Goal: Task Accomplishment & Management: Use online tool/utility

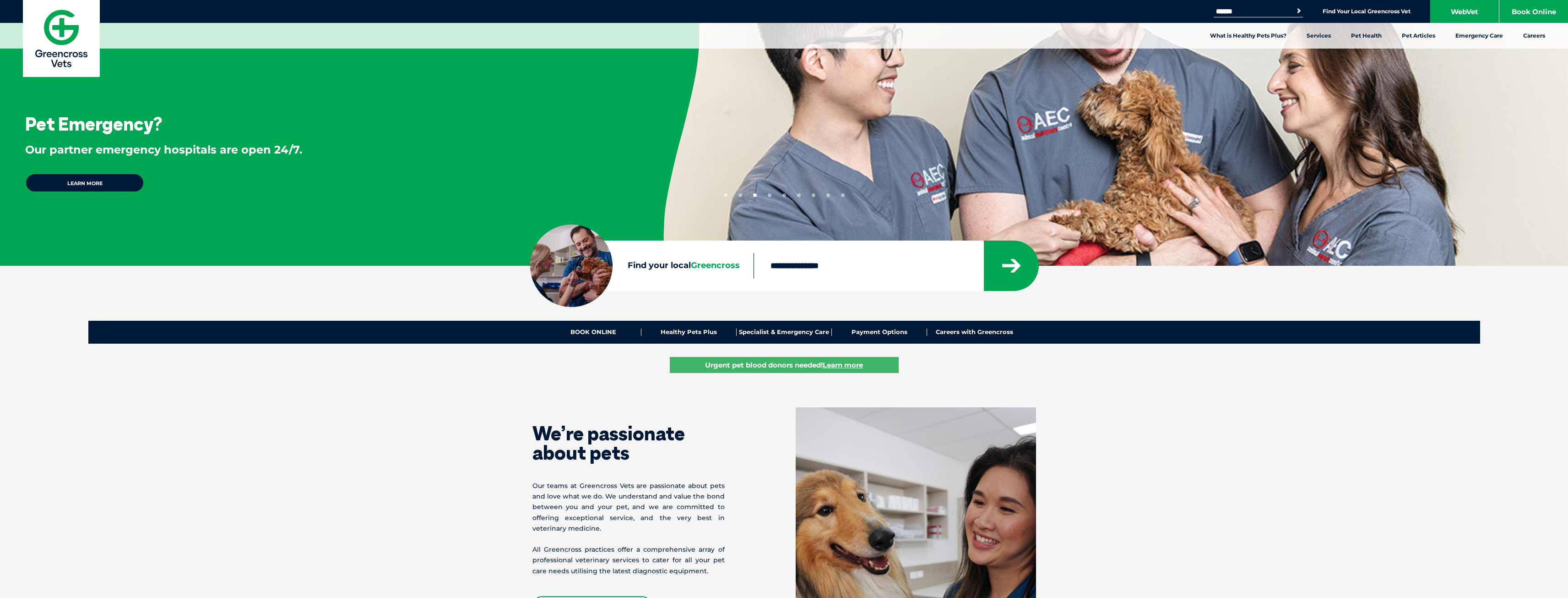
click at [1446, 468] on section "We’re passionate about pets Our teams at Greencross Vets are passionate about p…" at bounding box center [784, 557] width 1568 height 374
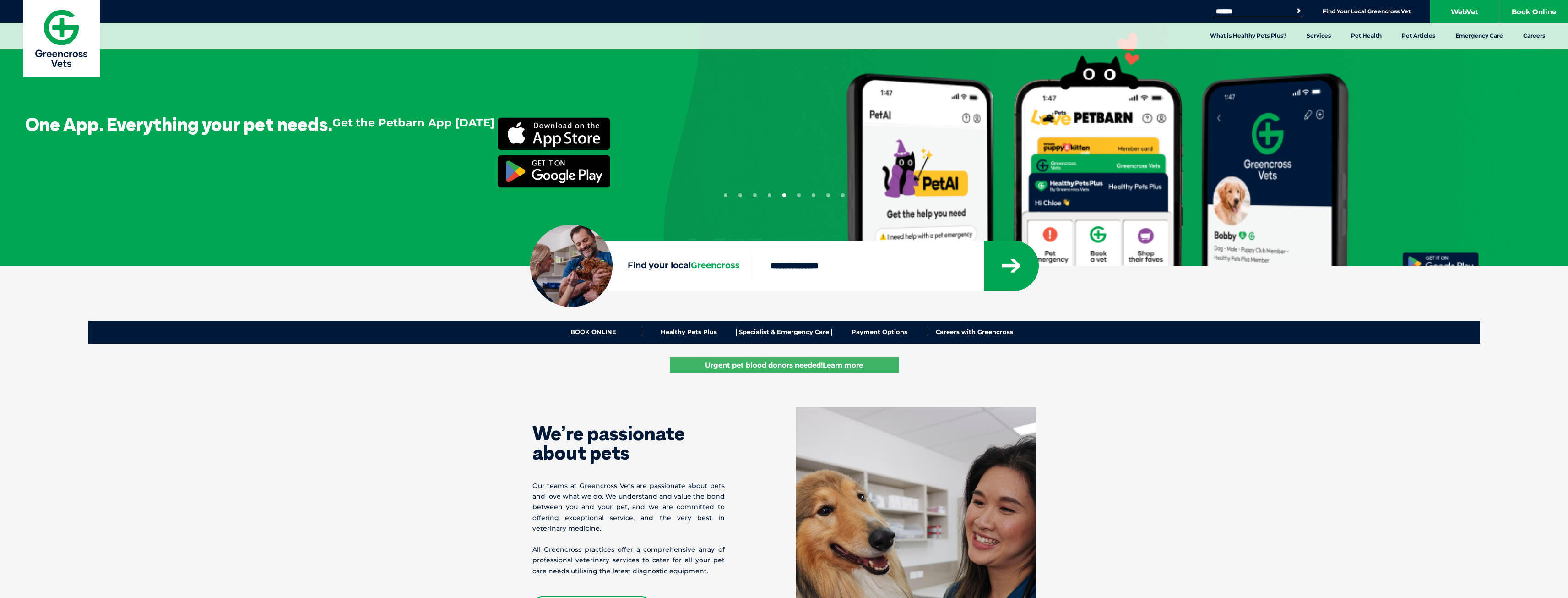
click at [1394, 430] on section "We’re passionate about pets Our teams at Greencross Vets are passionate about p…" at bounding box center [784, 557] width 1568 height 374
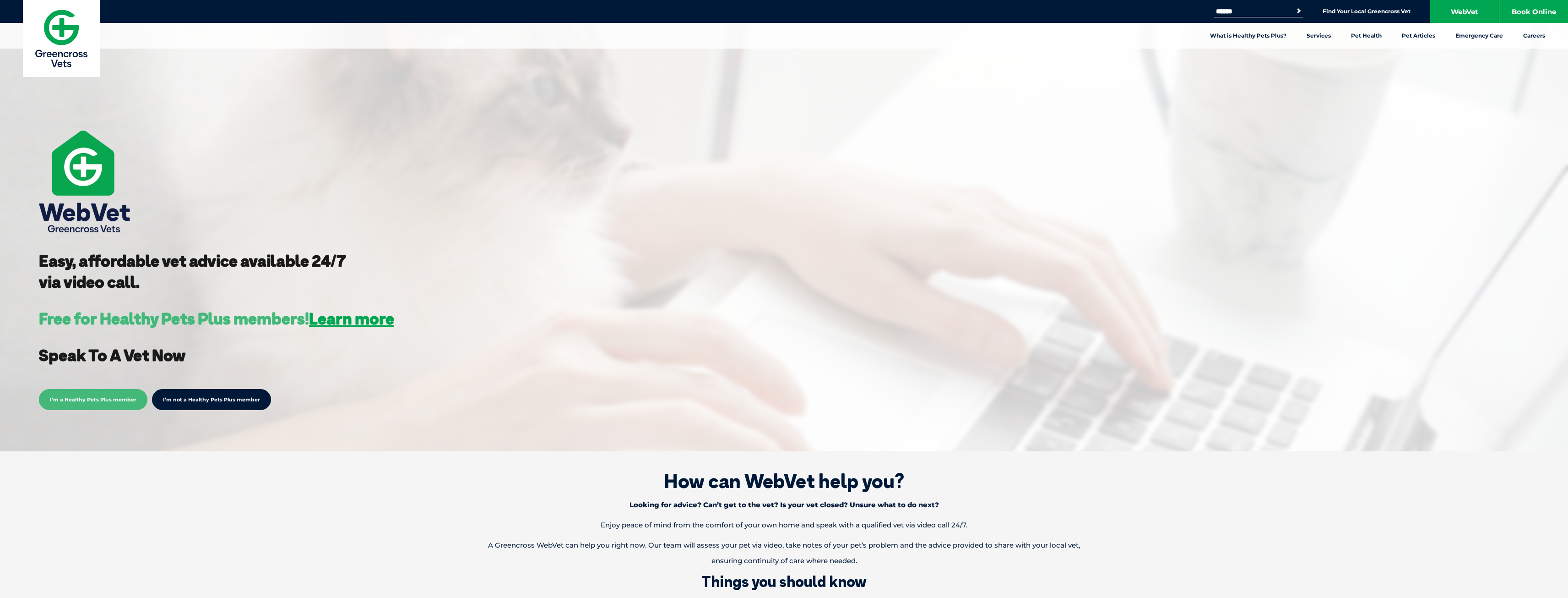
click at [57, 398] on span "I’m a Healthy Pets Plus member" at bounding box center [93, 399] width 109 height 21
